Goal: Information Seeking & Learning: Understand process/instructions

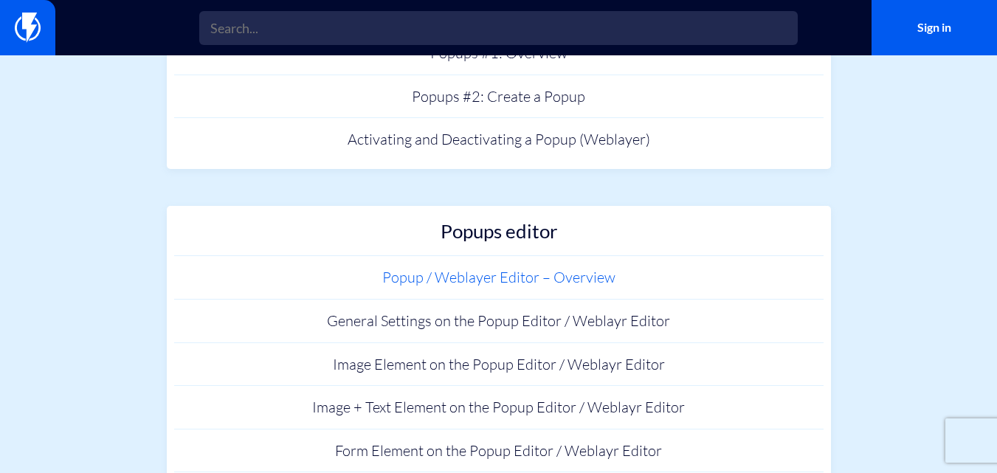
scroll to position [221, 0]
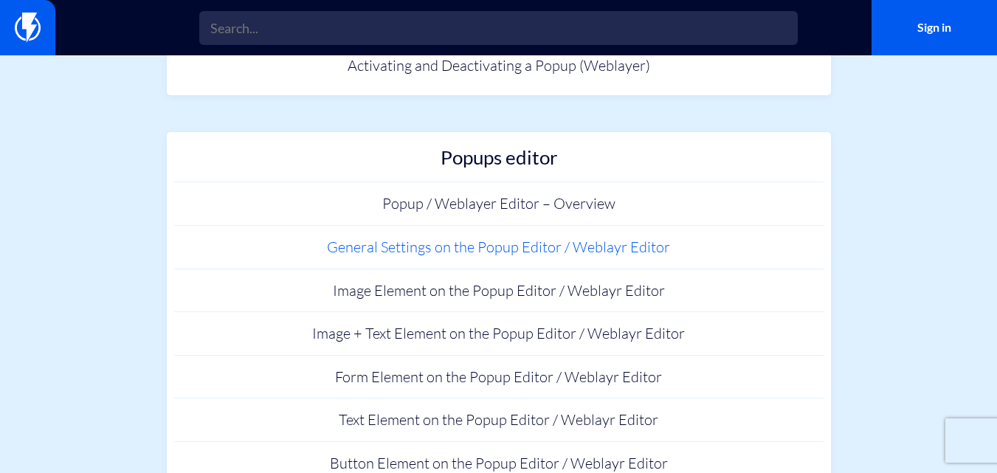
click at [486, 245] on link "General Settings on the Popup Editor / Weblayr Editor" at bounding box center [499, 248] width 650 height 44
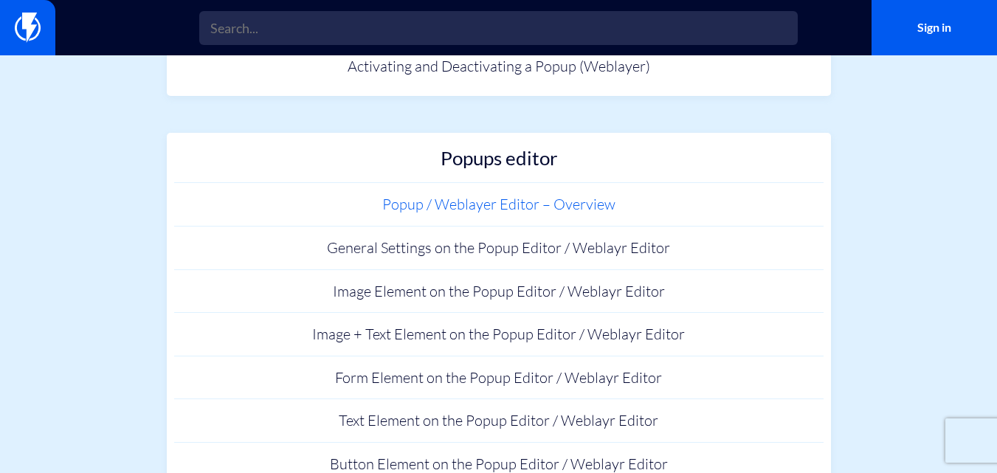
click at [535, 204] on link "Popup / Weblayer Editor – Overview" at bounding box center [499, 205] width 650 height 44
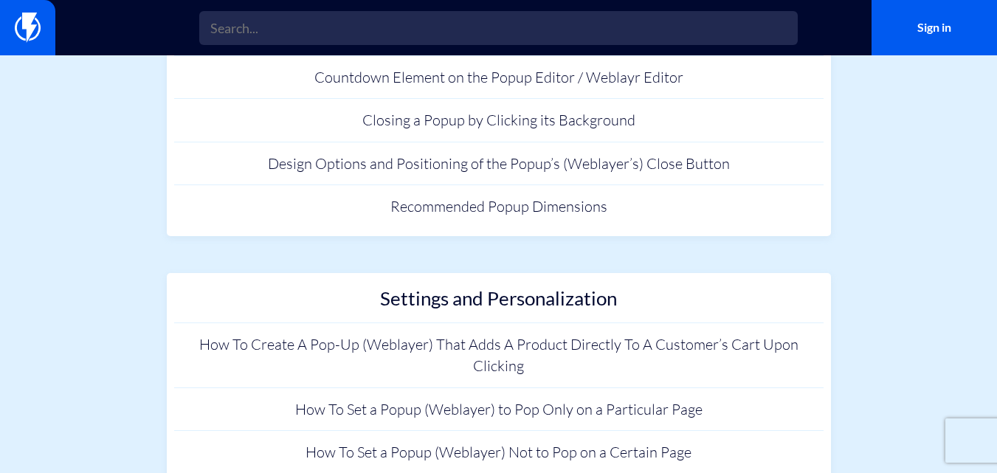
scroll to position [811, 0]
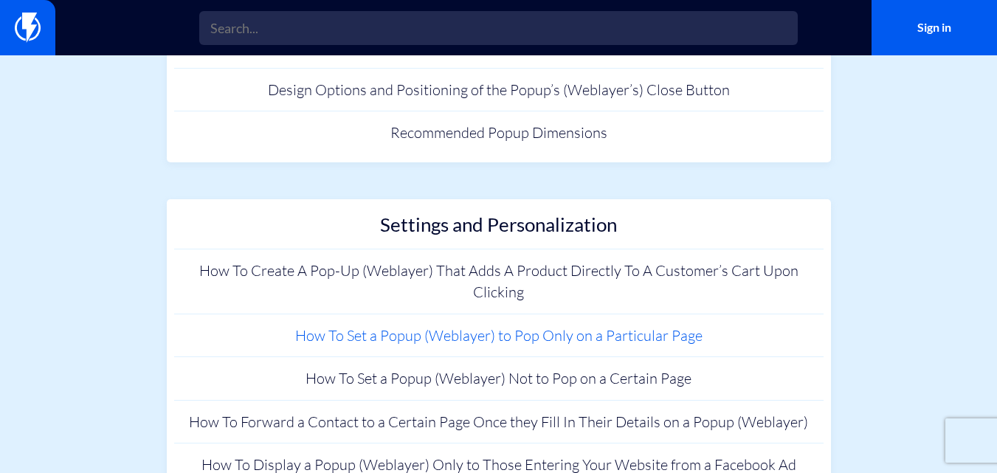
click at [559, 331] on link "How To Set a Popup (Weblayer) to Pop Only on a Particular Page" at bounding box center [499, 336] width 650 height 44
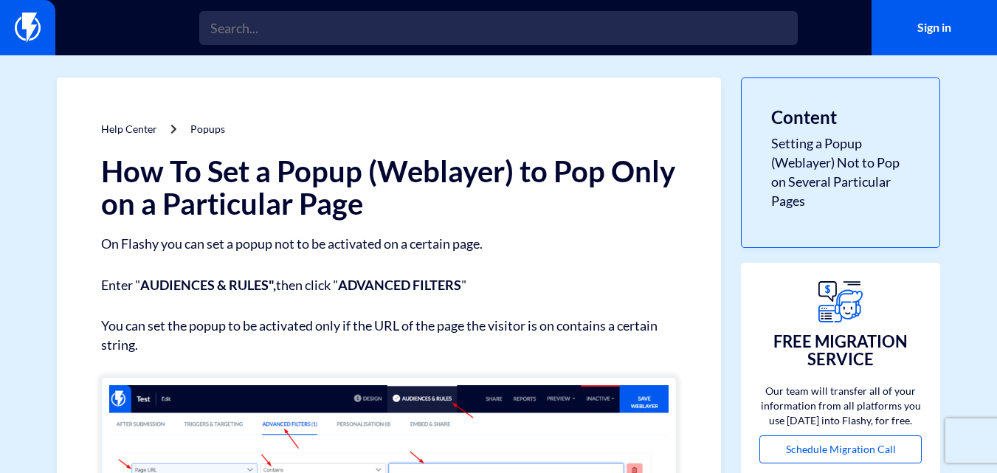
drag, startPoint x: 464, startPoint y: 57, endPoint x: 455, endPoint y: 61, distance: 8.9
drag, startPoint x: 455, startPoint y: 61, endPoint x: 258, endPoint y: 270, distance: 288.2
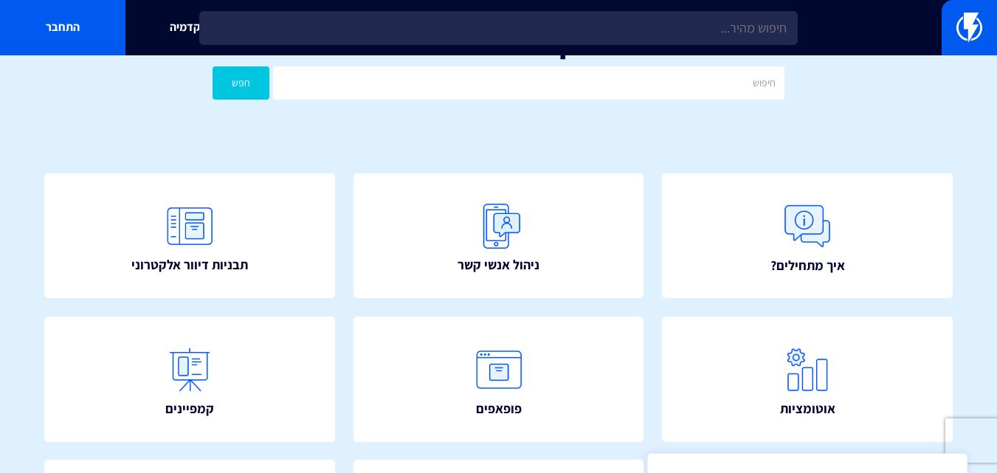
scroll to position [74, 0]
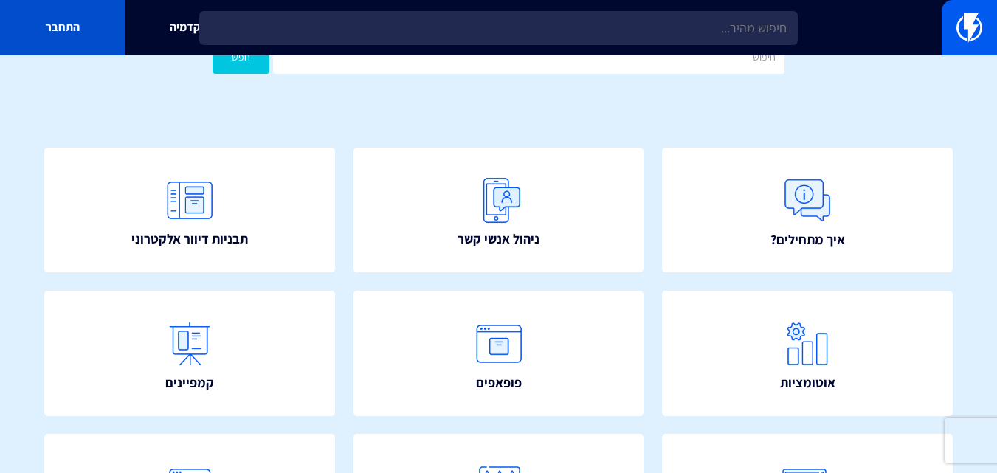
click at [46, 31] on link "התחבר" at bounding box center [62, 27] width 125 height 55
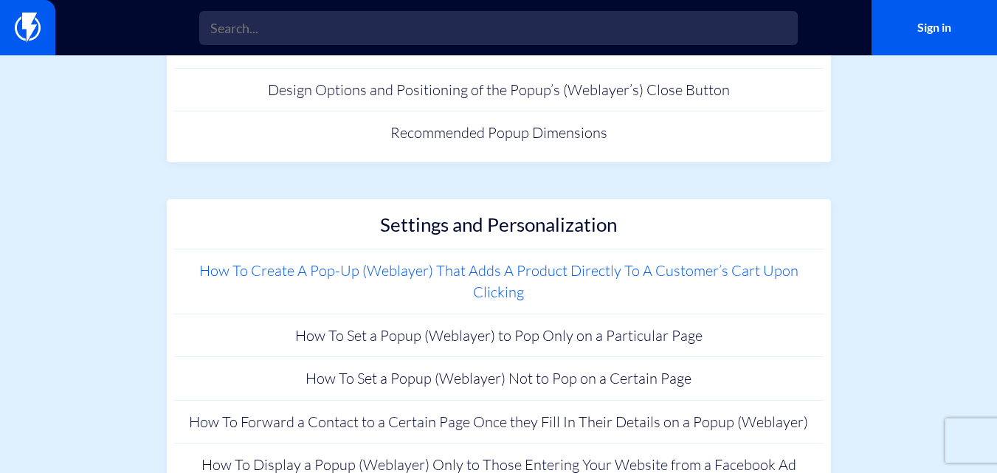
click at [588, 280] on link "How To Create A Pop-Up (Weblayer) That Adds A Product Directly To A Customer’s …" at bounding box center [499, 281] width 650 height 64
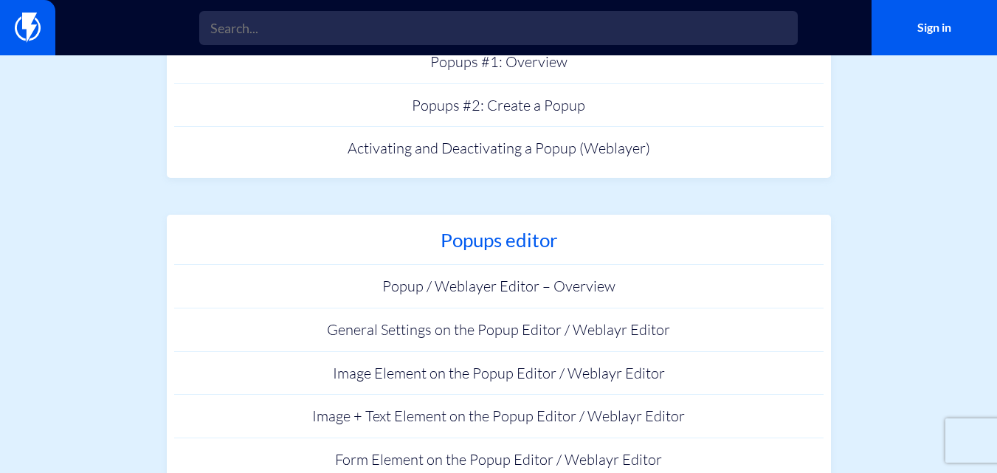
scroll to position [148, 0]
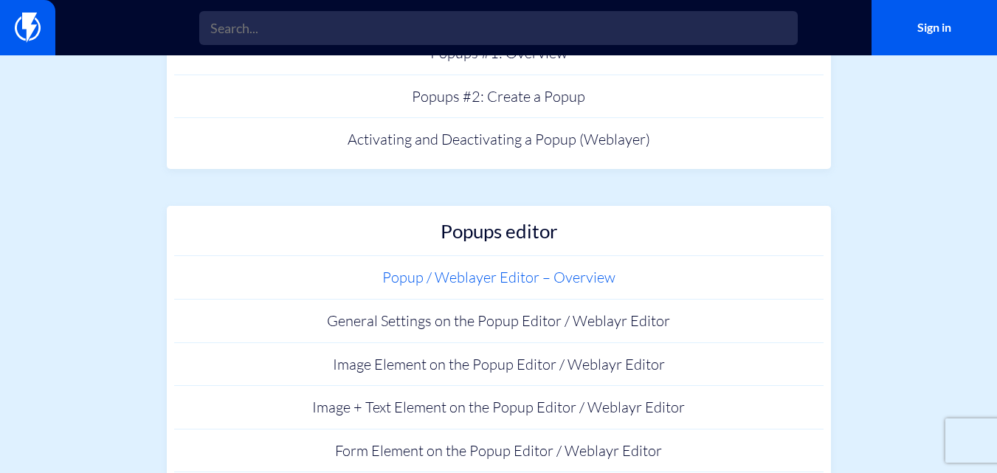
click at [470, 285] on link "Popup / Weblayer Editor – Overview" at bounding box center [499, 278] width 650 height 44
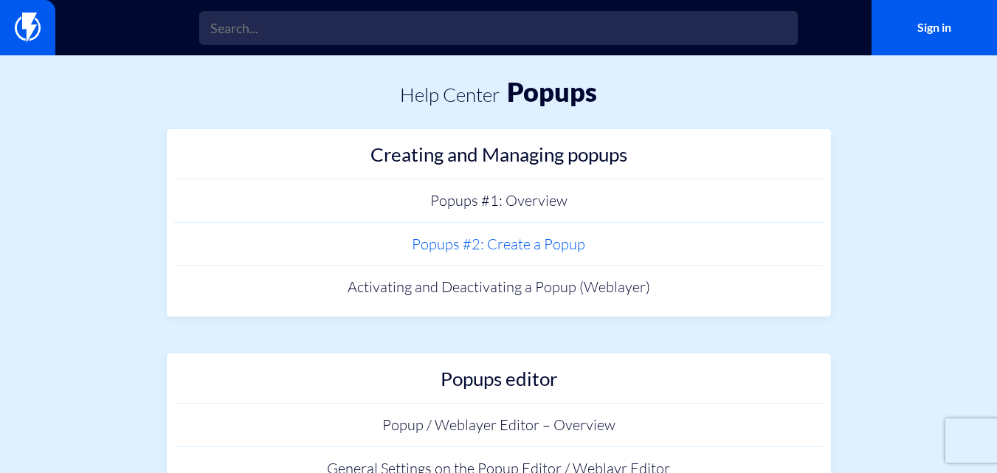
click at [535, 252] on link "Popups #2: Create a Popup" at bounding box center [499, 245] width 650 height 44
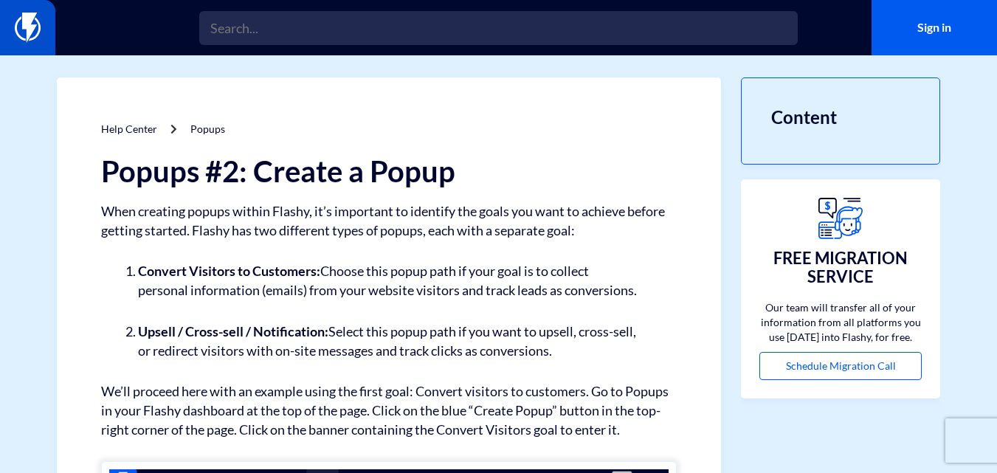
click at [24, 11] on link at bounding box center [27, 27] width 55 height 55
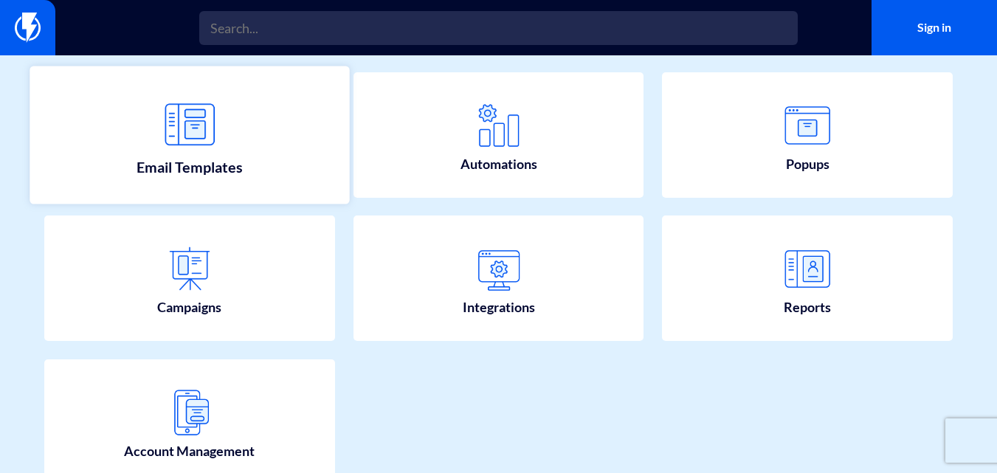
scroll to position [295, 0]
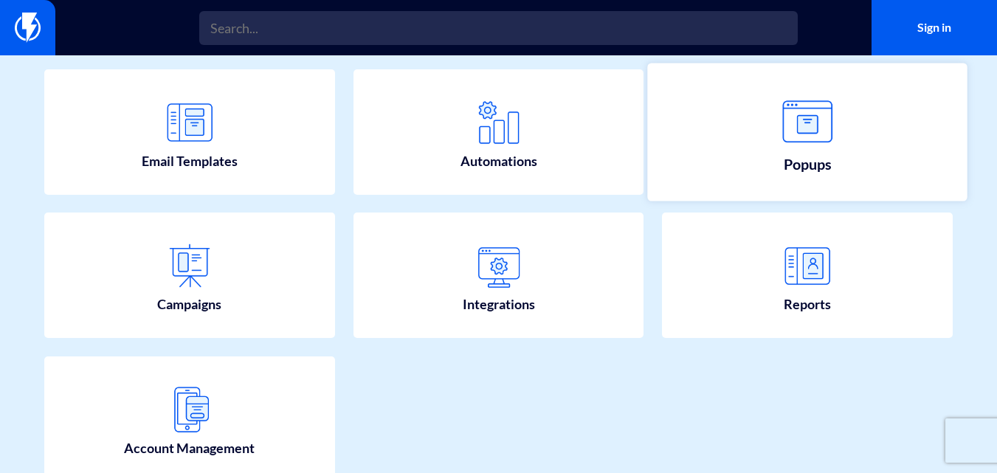
click at [869, 154] on link "Popups" at bounding box center [807, 132] width 320 height 138
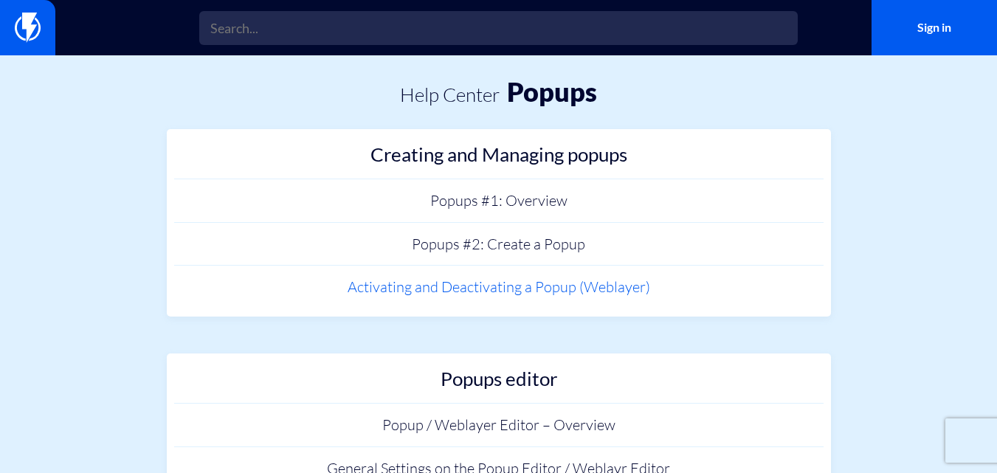
click at [559, 285] on link "Activating and Deactivating a Popup (Weblayer)" at bounding box center [499, 288] width 650 height 44
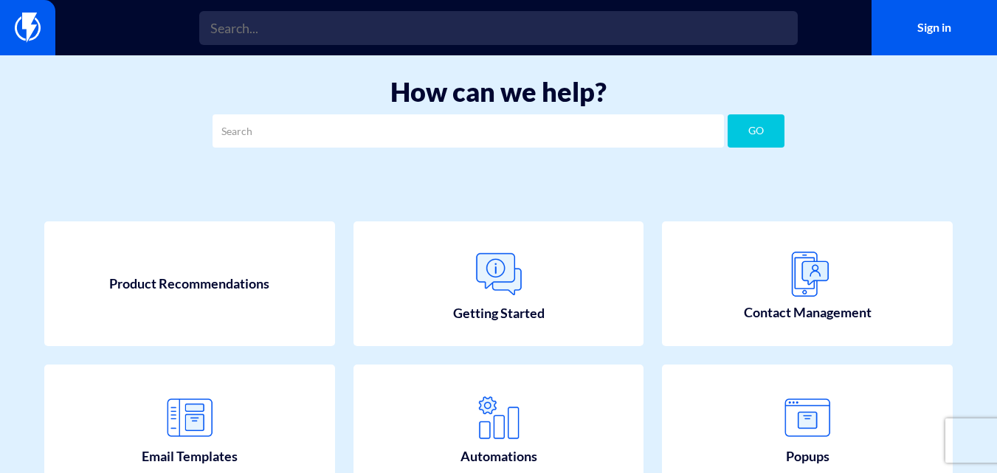
click at [23, 30] on img at bounding box center [28, 28] width 26 height 30
